Goal: Task Accomplishment & Management: Use online tool/utility

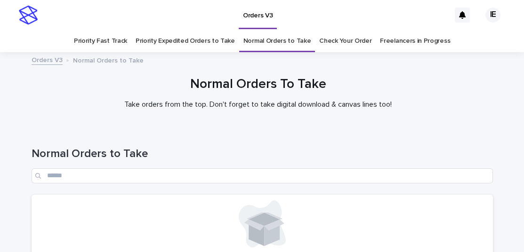
drag, startPoint x: 405, startPoint y: 188, endPoint x: 410, endPoint y: 183, distance: 6.0
click at [406, 187] on div "Normal Orders to Take" at bounding box center [262, 161] width 461 height 66
click at [207, 45] on link "Priority Expedited Orders to Take" at bounding box center [184, 41] width 99 height 22
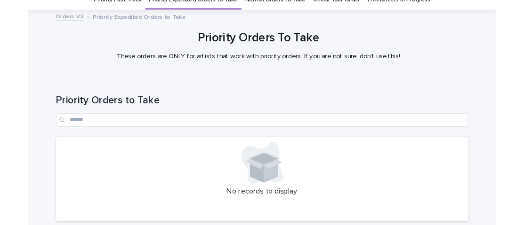
scroll to position [118, 0]
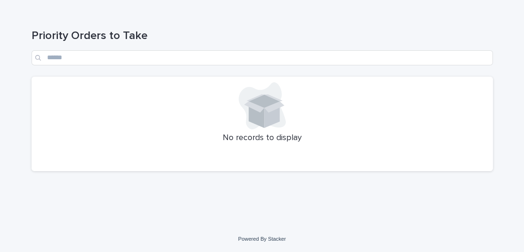
click at [149, 203] on div "Loading... Saving… Loading... Saving… Priority Orders to Take No records to dis…" at bounding box center [262, 117] width 524 height 215
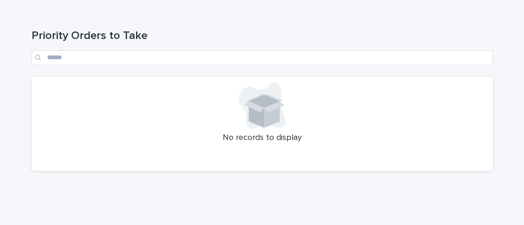
scroll to position [140, 0]
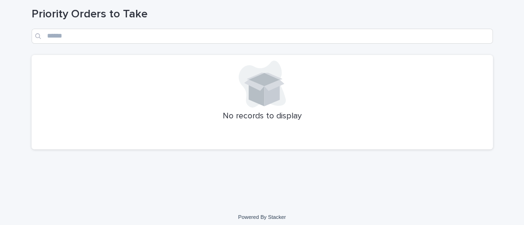
click at [64, 130] on div "No records to display" at bounding box center [262, 102] width 461 height 95
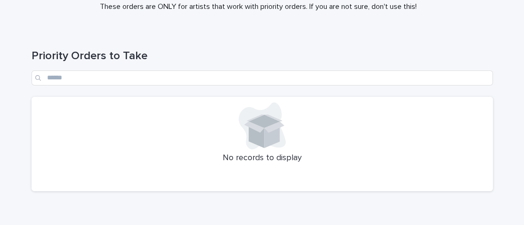
scroll to position [96, 0]
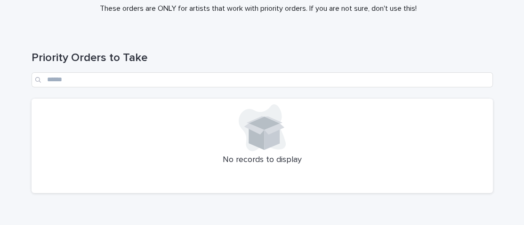
click at [245, 184] on div at bounding box center [262, 182] width 450 height 9
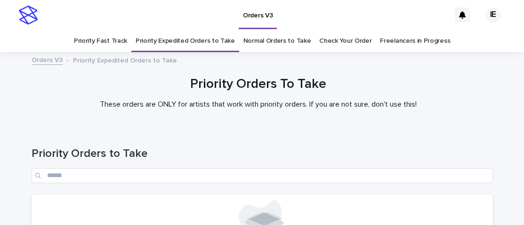
scroll to position [96, 0]
